Goal: Information Seeking & Learning: Understand process/instructions

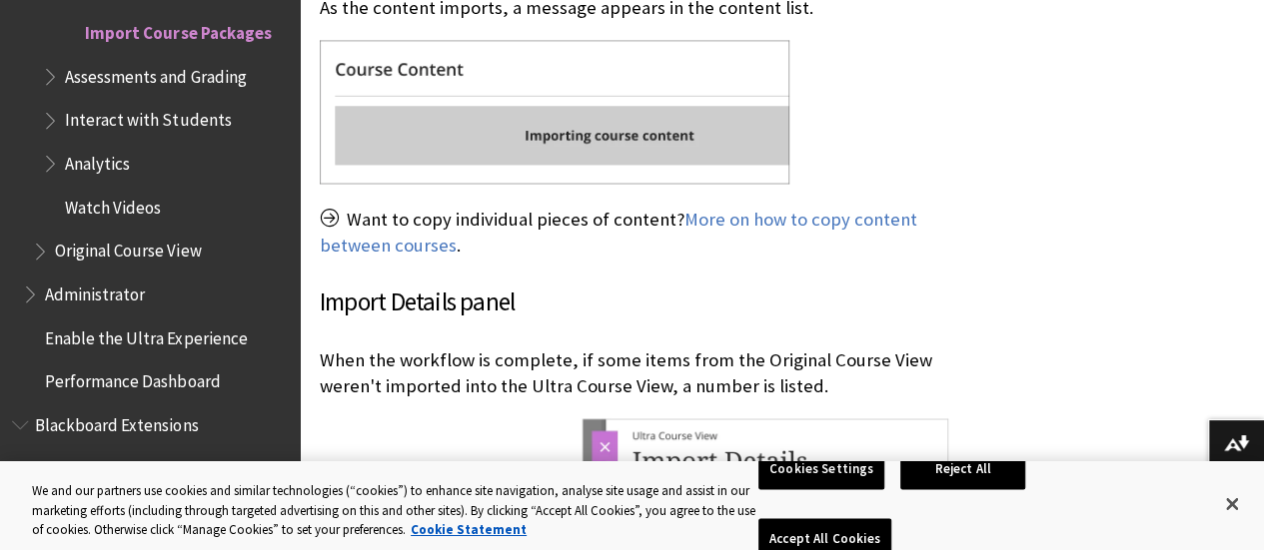
scroll to position [1613, 0]
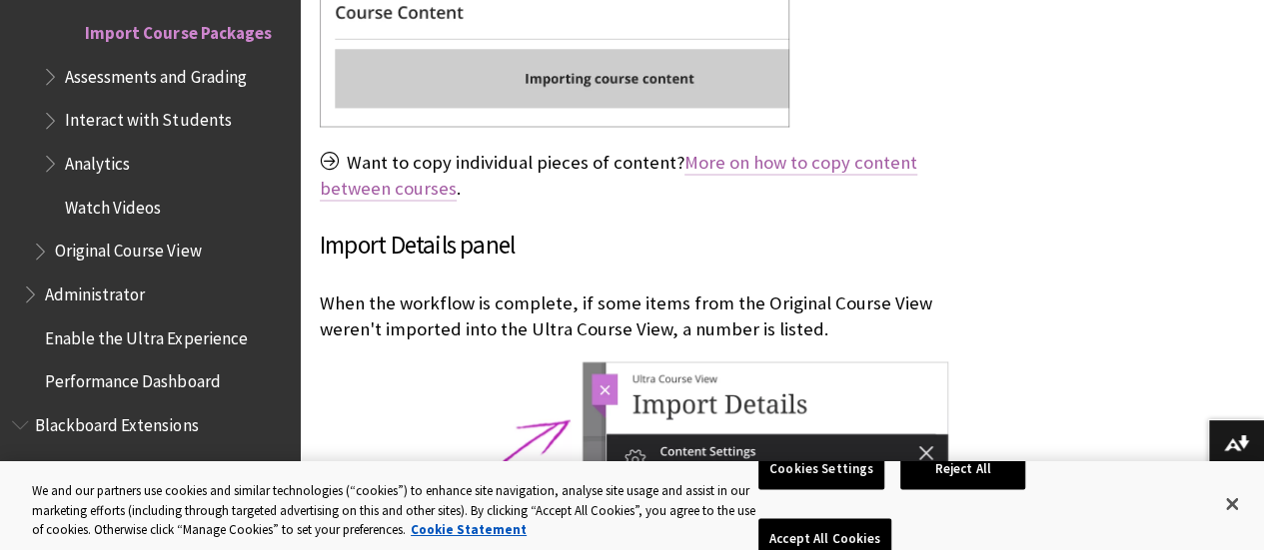
click at [734, 166] on link "More on how to copy content between courses" at bounding box center [618, 176] width 597 height 50
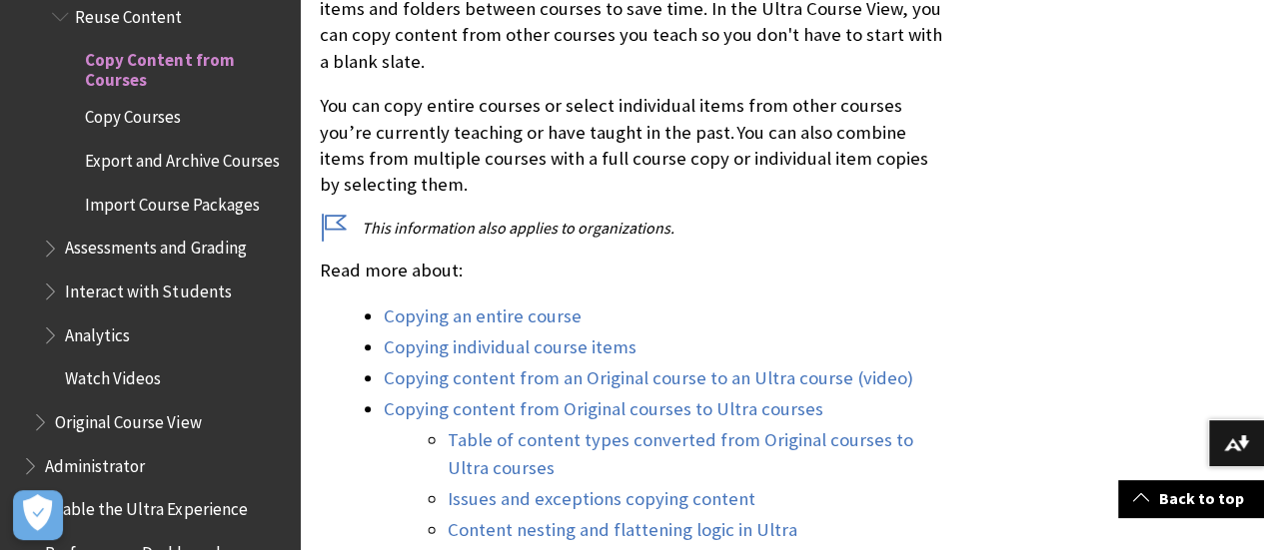
scroll to position [681, 0]
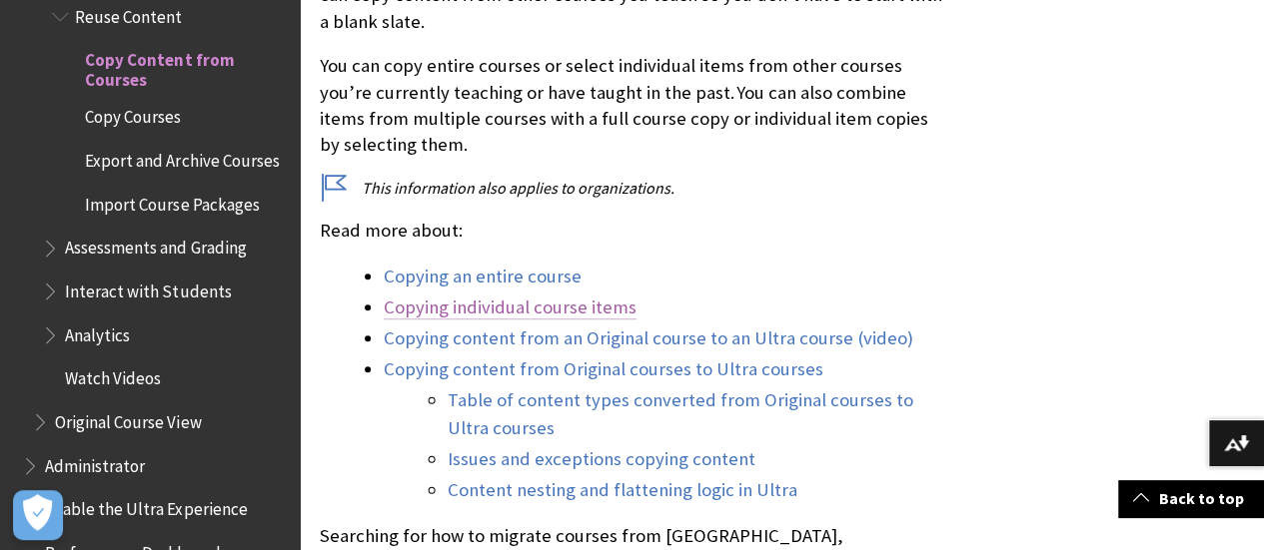
click at [541, 306] on link "Copying individual course items" at bounding box center [510, 308] width 253 height 24
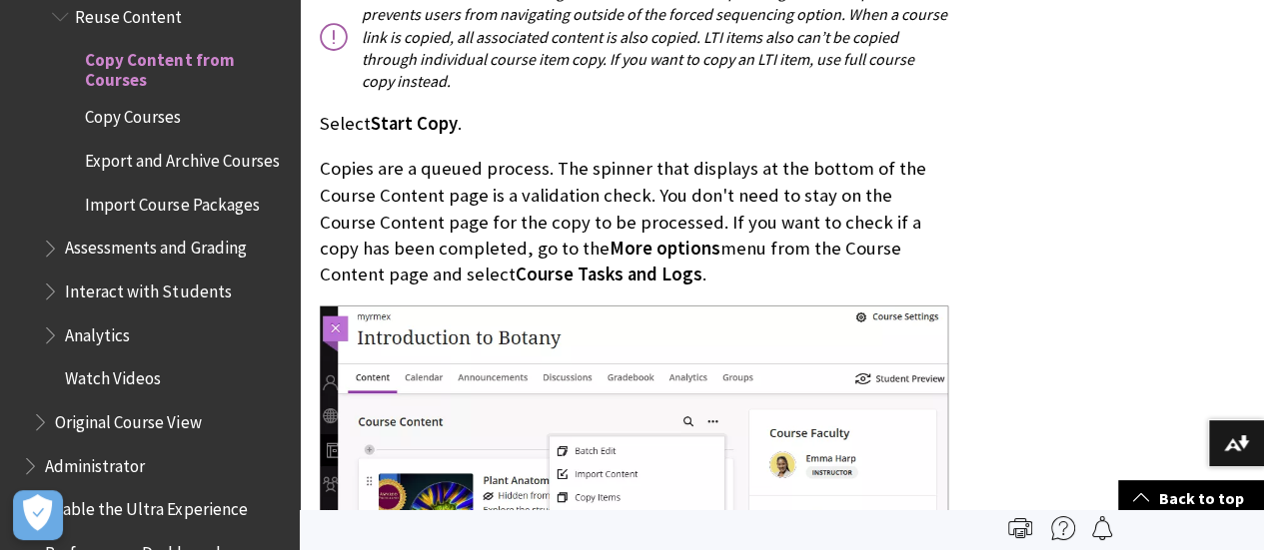
scroll to position [5474, 0]
